Goal: Information Seeking & Learning: Learn about a topic

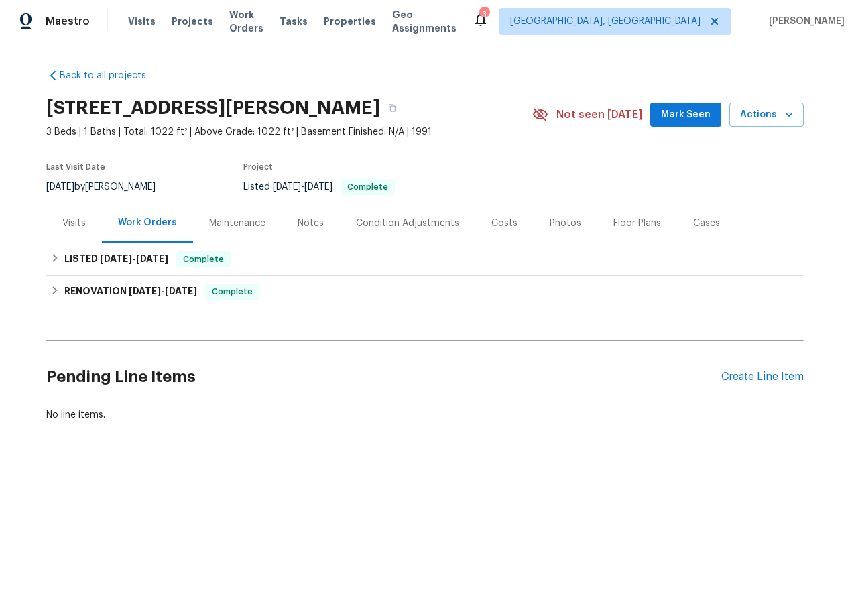
click at [74, 221] on div "Visits" at bounding box center [73, 223] width 23 height 13
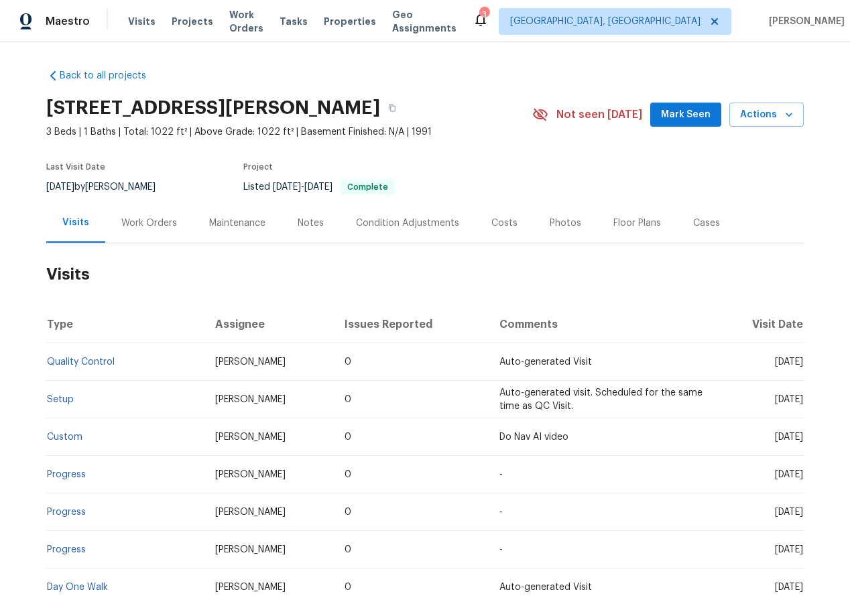
scroll to position [137, 0]
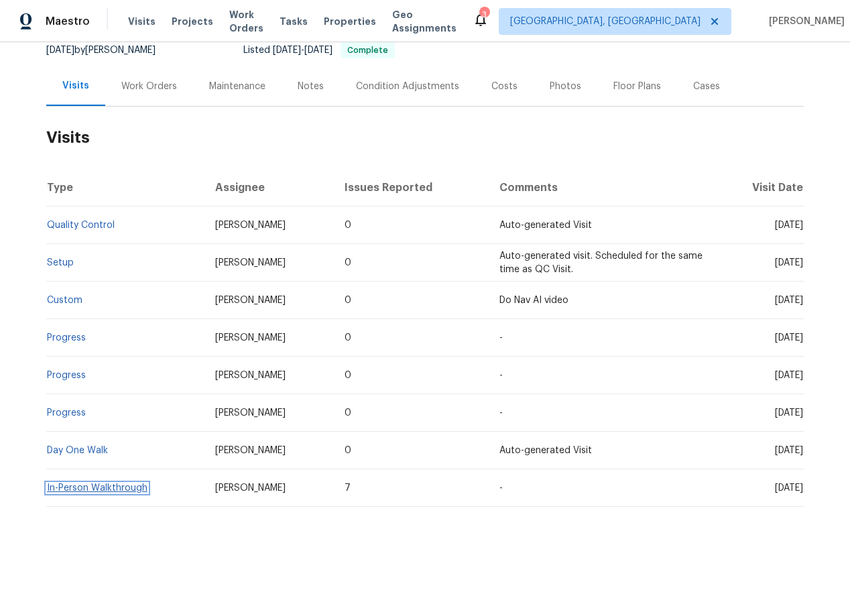
click at [103, 487] on link "In-Person Walkthrough" at bounding box center [97, 487] width 101 height 9
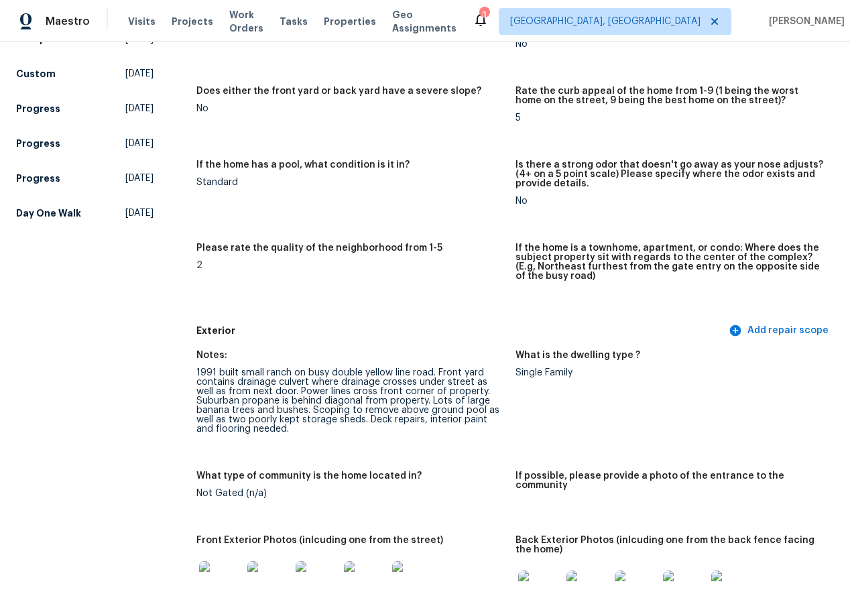
scroll to position [416, 0]
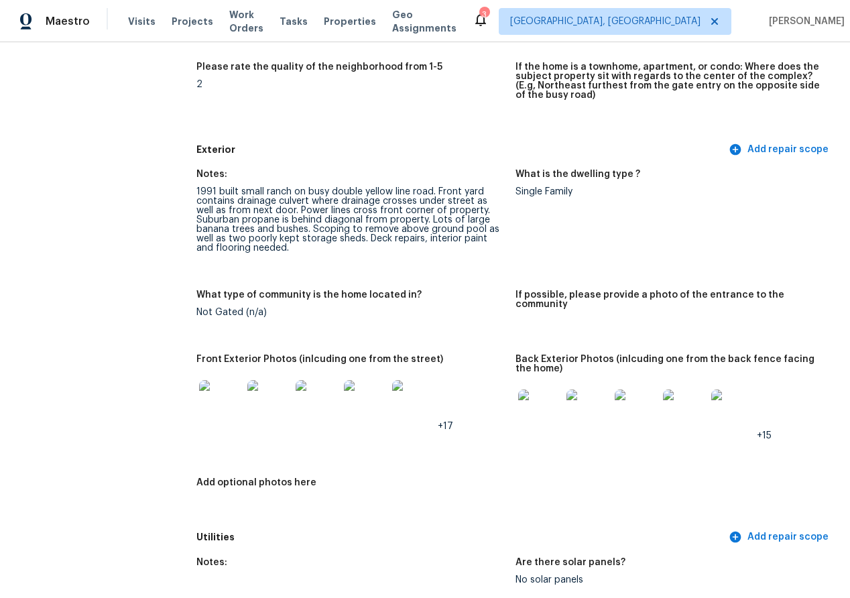
click at [228, 401] on img at bounding box center [220, 401] width 43 height 43
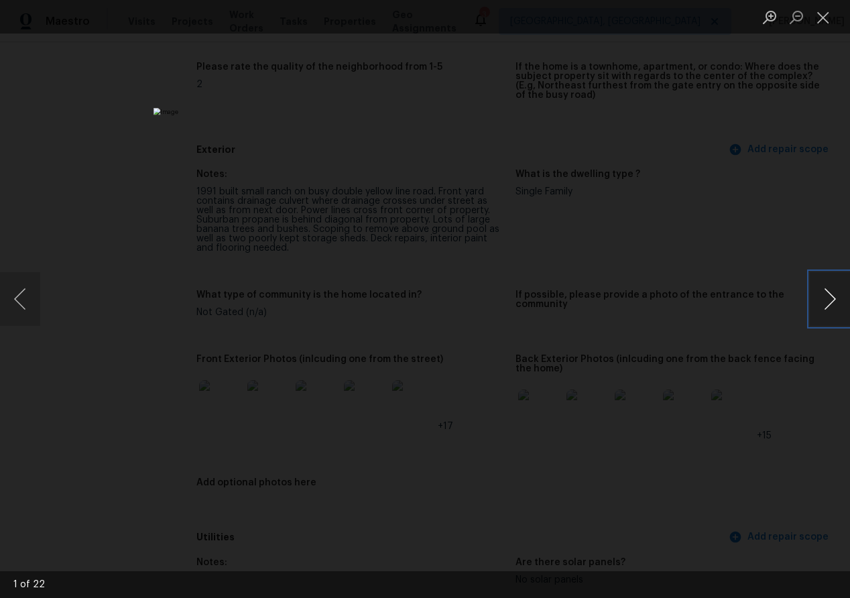
click at [828, 302] on button "Next image" at bounding box center [830, 299] width 40 height 54
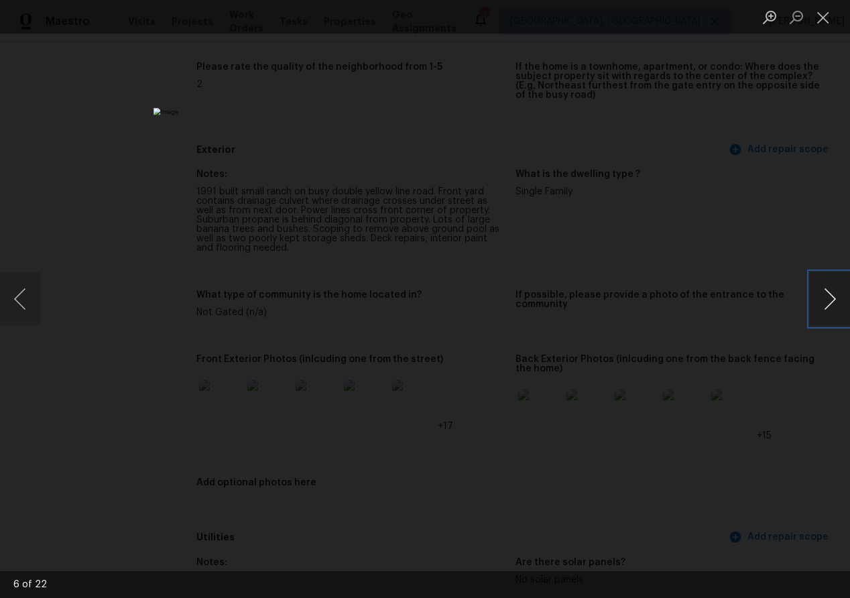
click at [828, 302] on button "Next image" at bounding box center [830, 299] width 40 height 54
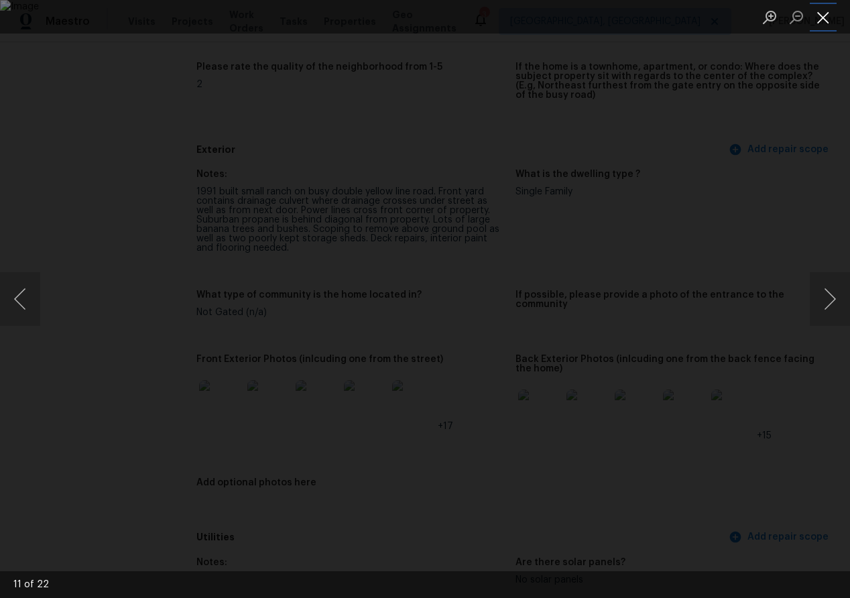
click at [825, 22] on button "Close lightbox" at bounding box center [823, 16] width 27 height 23
